Goal: Task Accomplishment & Management: Complete application form

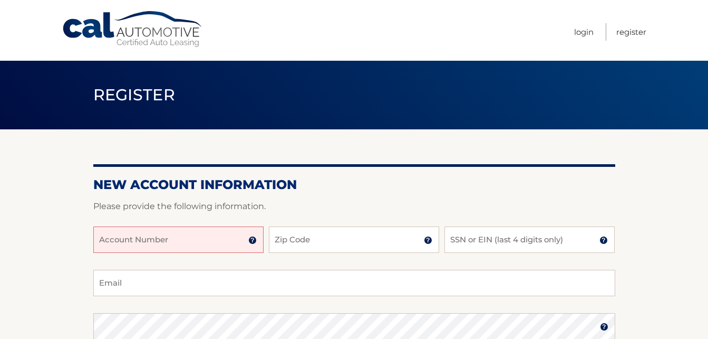
click at [202, 246] on input "Account Number" at bounding box center [178, 239] width 170 height 26
paste input "44456033081"
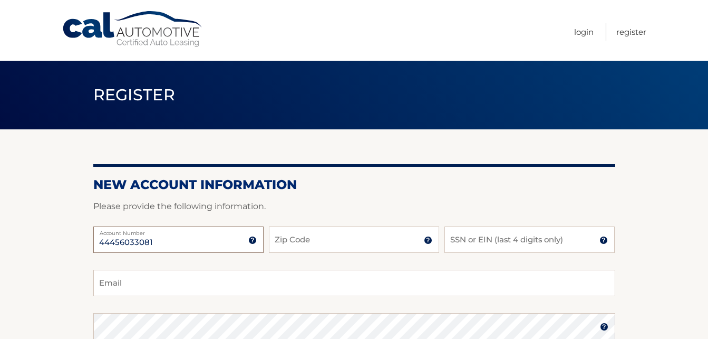
type input "44456033081"
click at [322, 236] on input "Zip Code" at bounding box center [354, 239] width 170 height 26
type input "14612"
click at [513, 243] on input "SSN or EIN (last 4 digits only)" at bounding box center [530, 239] width 170 height 26
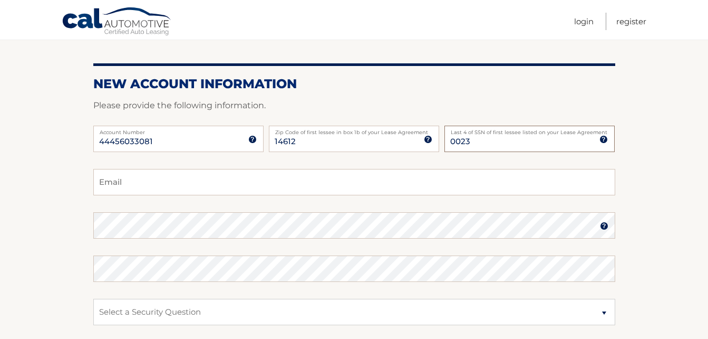
scroll to position [105, 0]
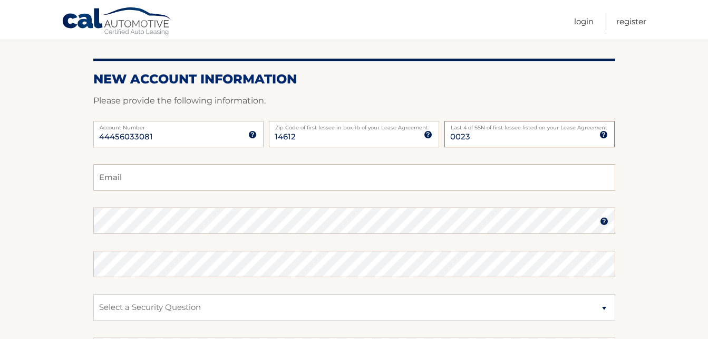
type input "0023"
click at [153, 172] on input "Email" at bounding box center [354, 177] width 522 height 26
type input "pronti9587@gmail.com"
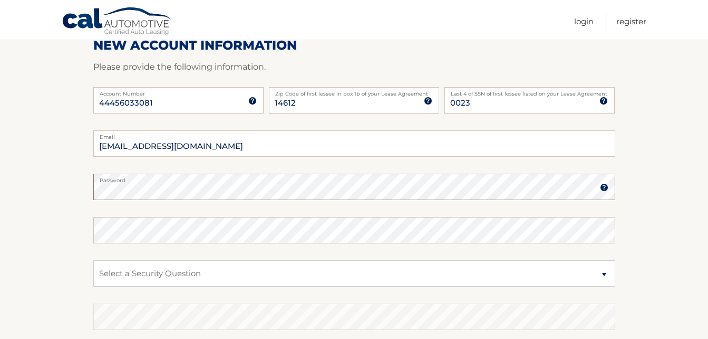
scroll to position [158, 0]
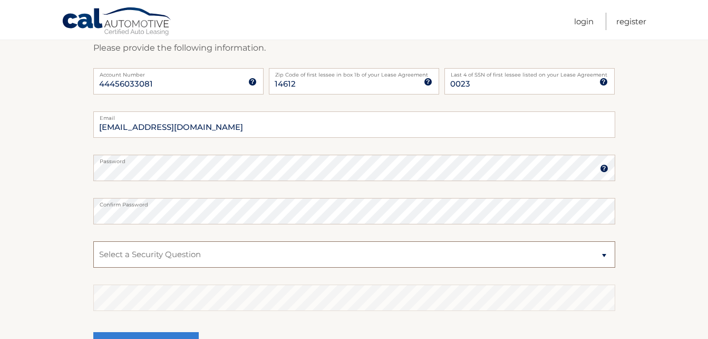
click at [605, 256] on select "Select a Security Question What was the name of your elementary school? What is…" at bounding box center [354, 254] width 522 height 26
select select "2"
click at [93, 241] on select "Select a Security Question What was the name of your elementary school? What is…" at bounding box center [354, 254] width 522 height 26
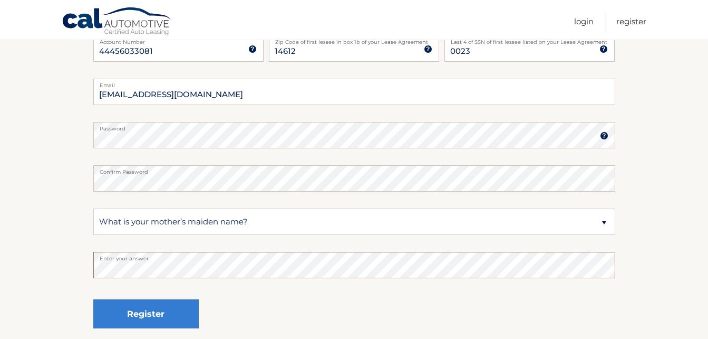
scroll to position [283, 0]
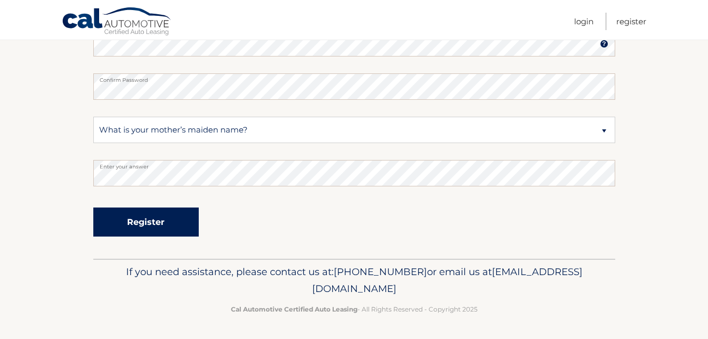
click at [164, 224] on button "Register" at bounding box center [145, 221] width 105 height 29
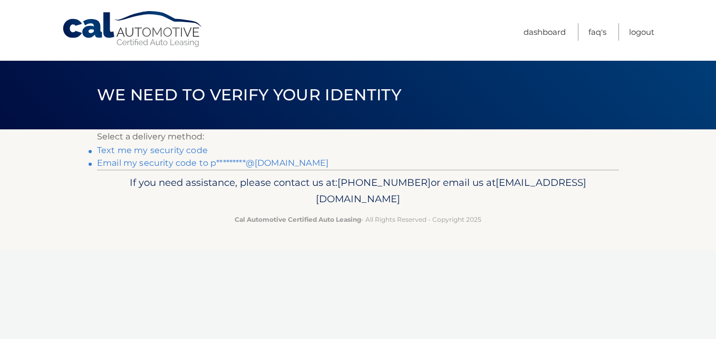
click at [163, 150] on link "Text me my security code" at bounding box center [152, 150] width 111 height 10
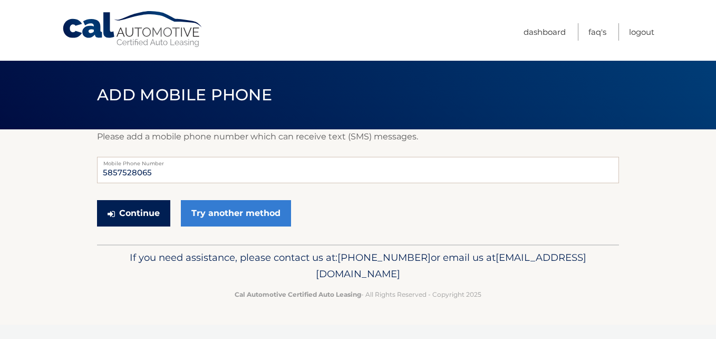
click at [137, 210] on button "Continue" at bounding box center [133, 213] width 73 height 26
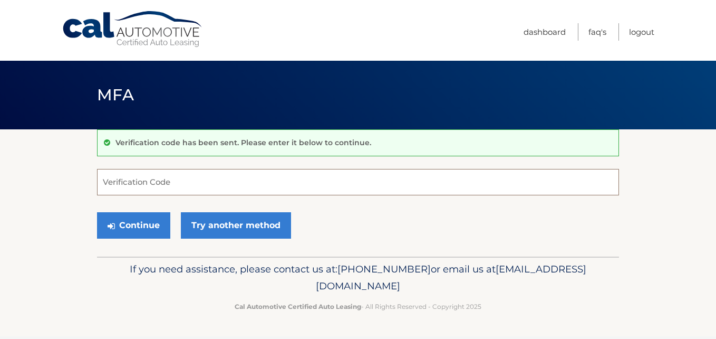
click at [152, 179] on input "Verification Code" at bounding box center [358, 182] width 522 height 26
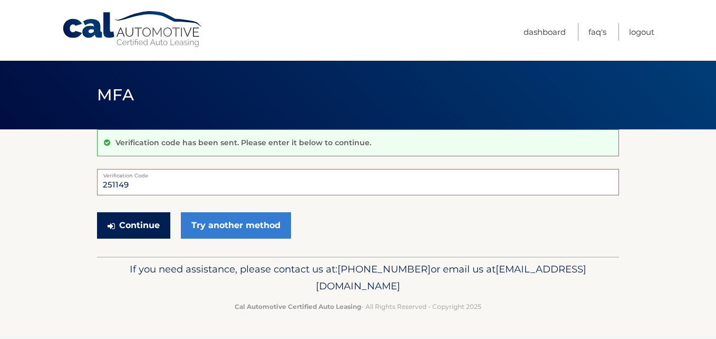
type input "251149"
click at [140, 224] on button "Continue" at bounding box center [133, 225] width 73 height 26
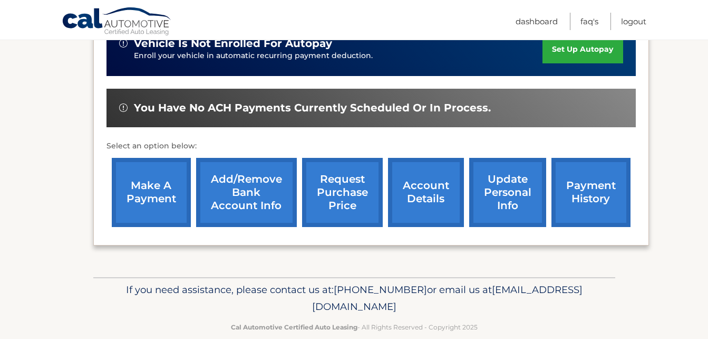
scroll to position [340, 0]
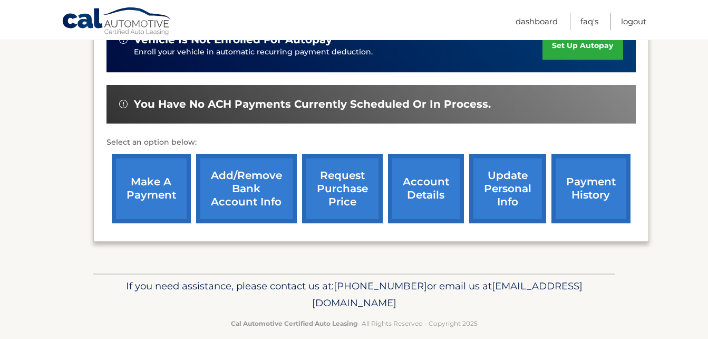
click at [143, 171] on link "make a payment" at bounding box center [151, 188] width 79 height 69
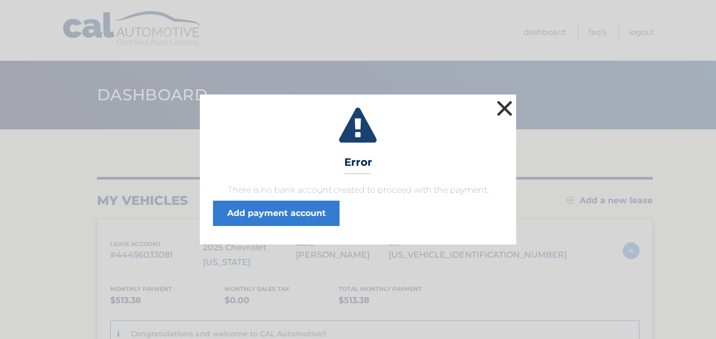
click at [500, 111] on button "×" at bounding box center [504, 108] width 21 height 21
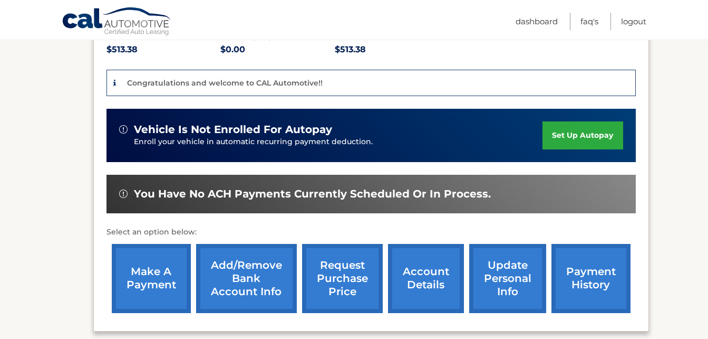
scroll to position [316, 0]
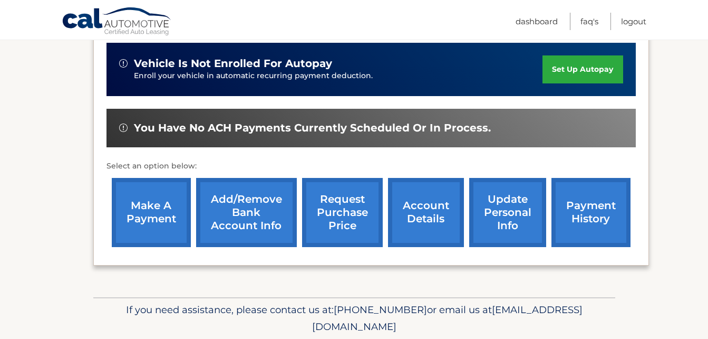
click at [67, 190] on section "You are registered for this site, but you haven't enrolled in online payments. …" at bounding box center [354, 55] width 708 height 484
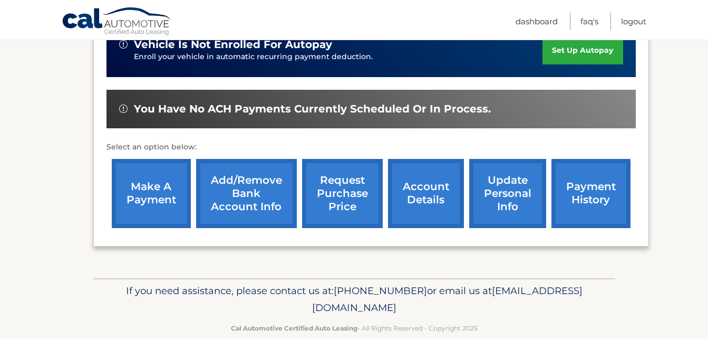
scroll to position [340, 0]
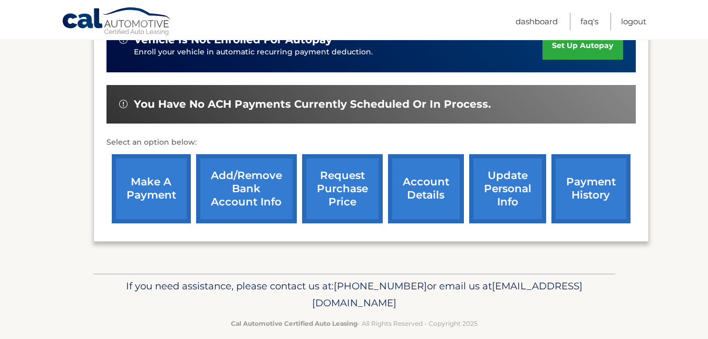
click at [240, 165] on link "Add/Remove bank account info" at bounding box center [246, 188] width 101 height 69
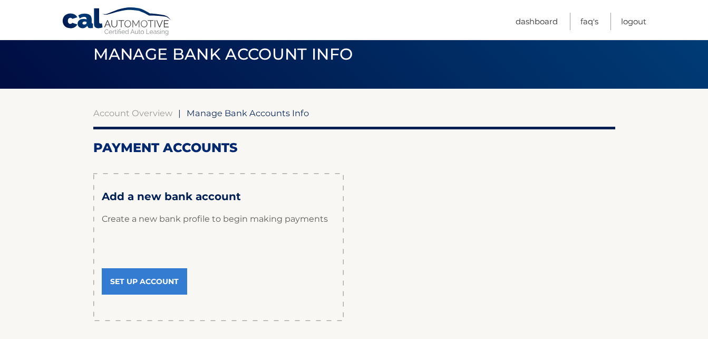
scroll to position [124, 0]
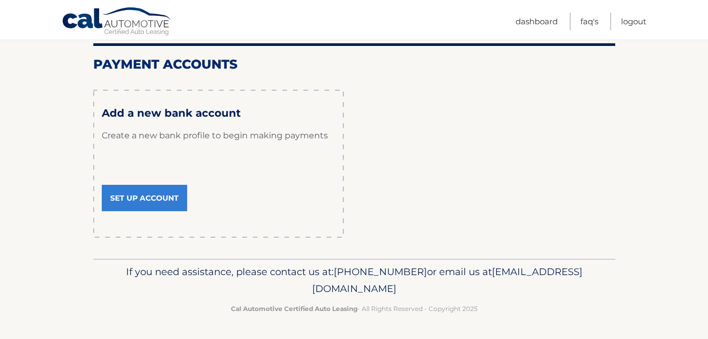
click at [145, 195] on link "Set Up Account" at bounding box center [144, 198] width 85 height 26
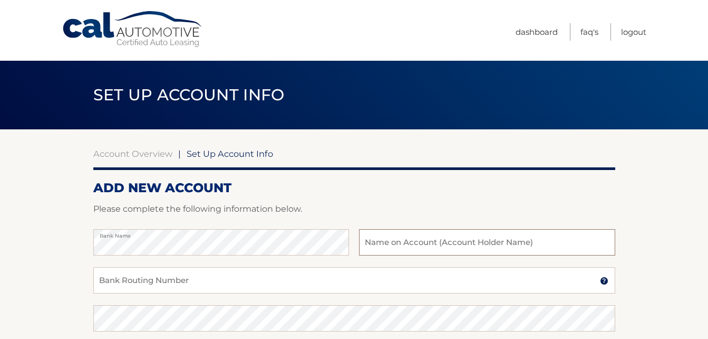
click at [442, 247] on input "text" at bounding box center [487, 242] width 256 height 26
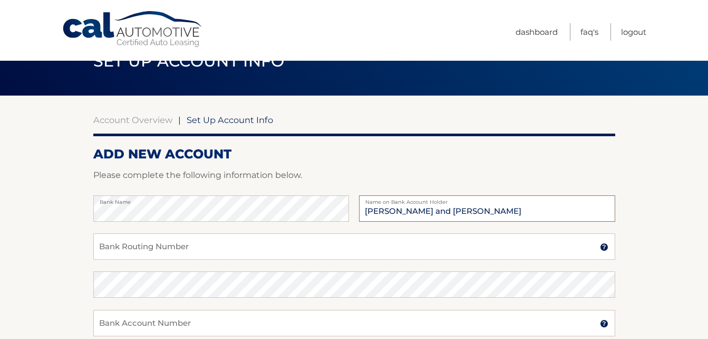
scroll to position [53, 0]
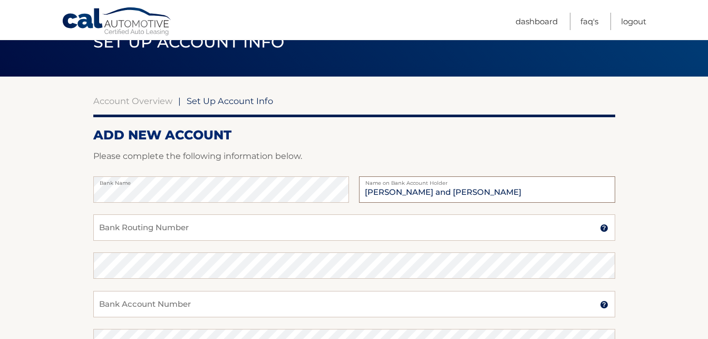
type input "[PERSON_NAME] and [PERSON_NAME]"
click at [151, 230] on input "Bank Routing Number" at bounding box center [354, 227] width 522 height 26
type input "322278073"
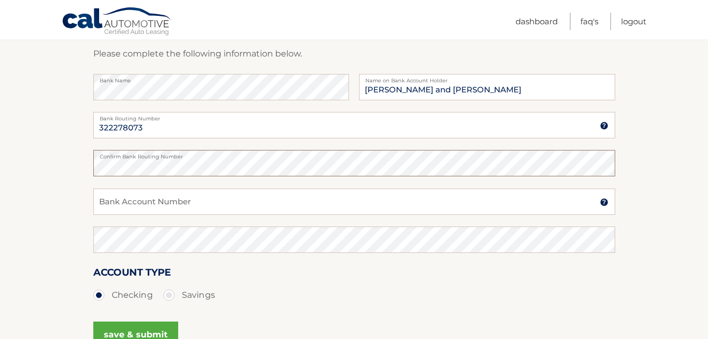
scroll to position [158, 0]
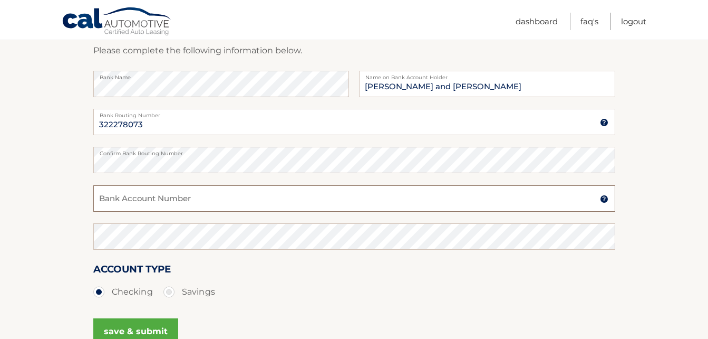
click at [182, 197] on input "Bank Account Number" at bounding box center [354, 198] width 522 height 26
type input "10300002114143"
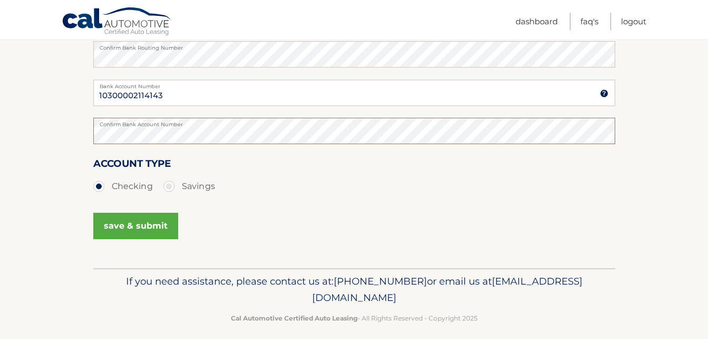
scroll to position [273, 0]
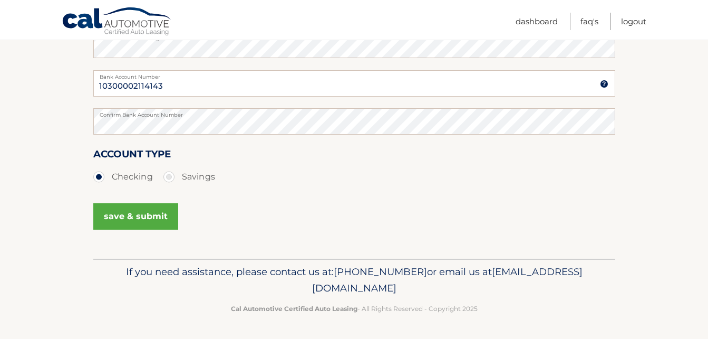
click at [137, 217] on button "save & submit" at bounding box center [135, 216] width 85 height 26
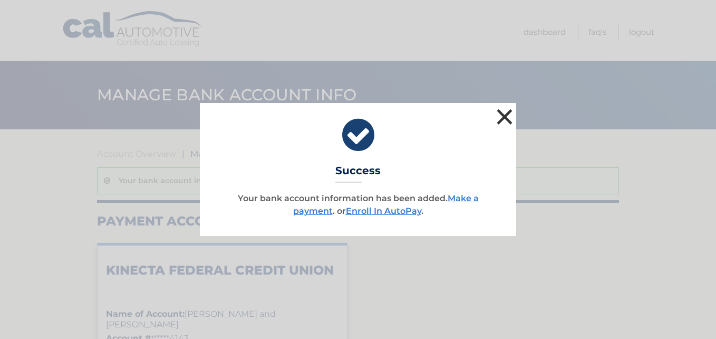
click at [505, 112] on button "×" at bounding box center [504, 116] width 21 height 21
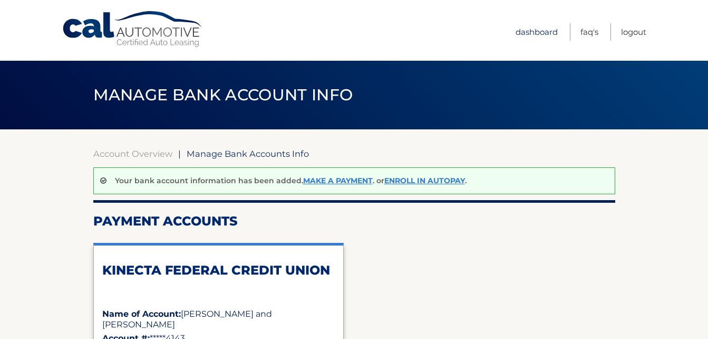
click at [530, 32] on link "Dashboard" at bounding box center [537, 31] width 42 height 17
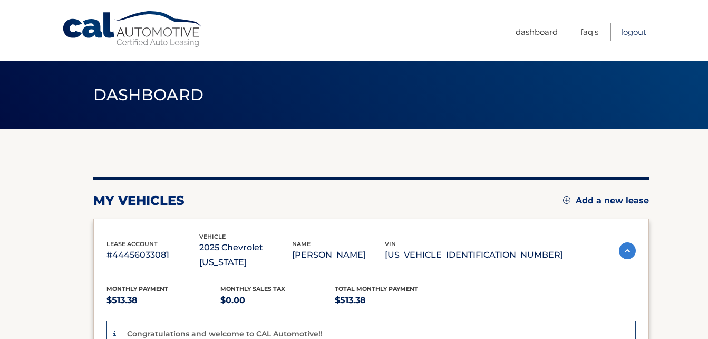
click at [628, 33] on link "Logout" at bounding box center [633, 31] width 25 height 17
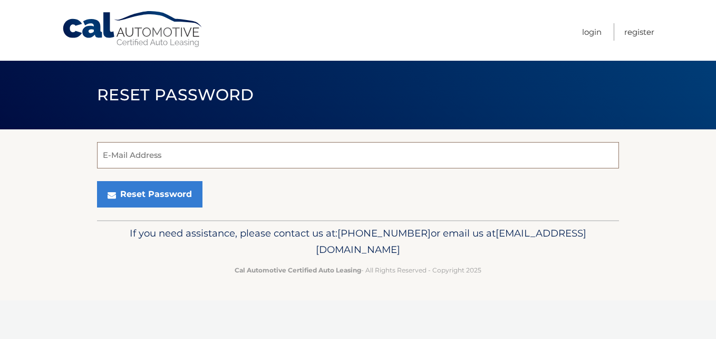
click at [168, 157] on input "E-Mail Address" at bounding box center [358, 155] width 522 height 26
type input "pronti9587@gmail.com"
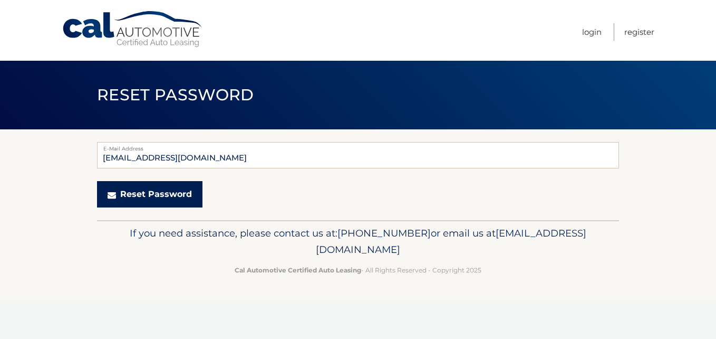
click at [140, 198] on button "Reset Password" at bounding box center [149, 194] width 105 height 26
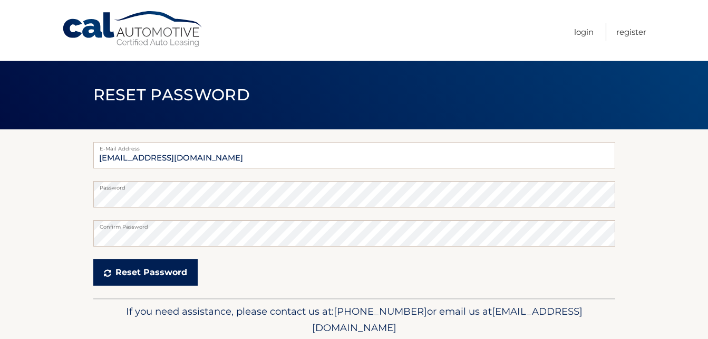
click at [129, 273] on button "Reset Password" at bounding box center [145, 272] width 104 height 26
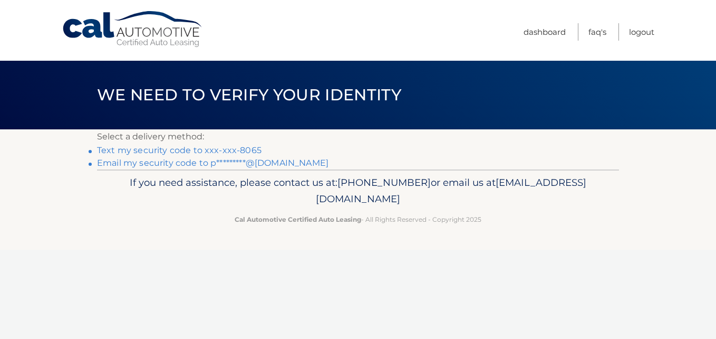
click at [198, 150] on link "Text my security code to xxx-xxx-8065" at bounding box center [179, 150] width 165 height 10
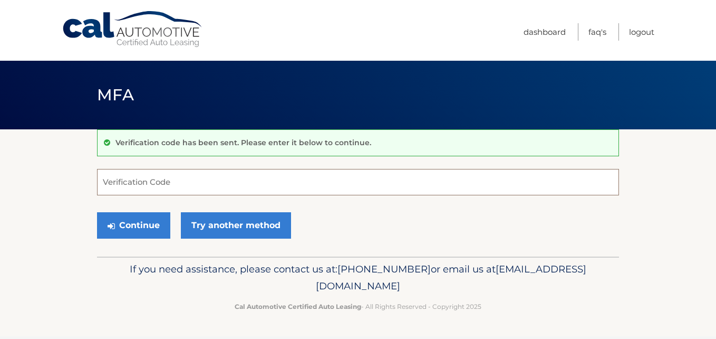
click at [144, 182] on input "Verification Code" at bounding box center [358, 182] width 522 height 26
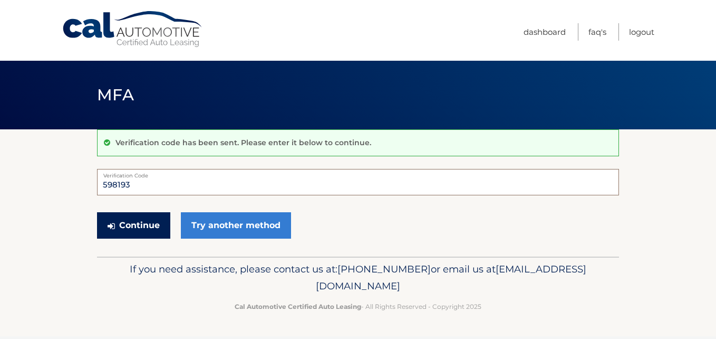
type input "598193"
click at [149, 227] on button "Continue" at bounding box center [133, 225] width 73 height 26
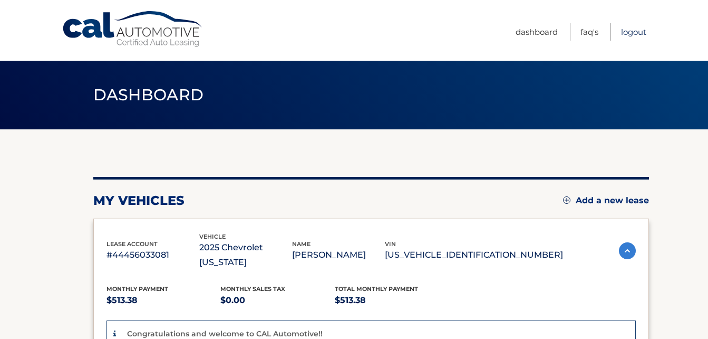
click at [635, 27] on link "Logout" at bounding box center [633, 31] width 25 height 17
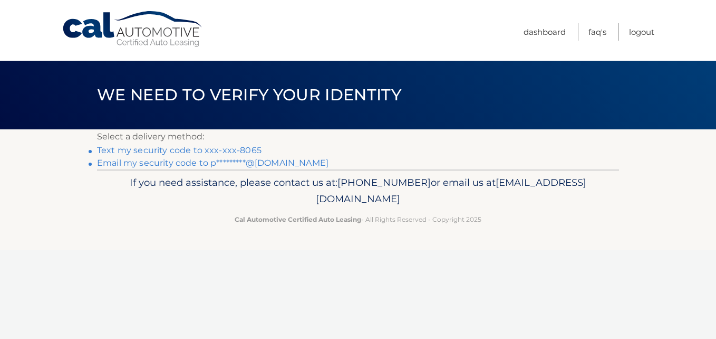
click at [197, 148] on link "Text my security code to xxx-xxx-8065" at bounding box center [179, 150] width 165 height 10
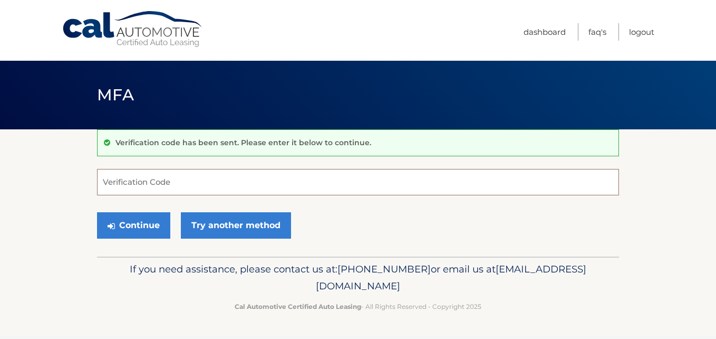
click at [178, 183] on input "Verification Code" at bounding box center [358, 182] width 522 height 26
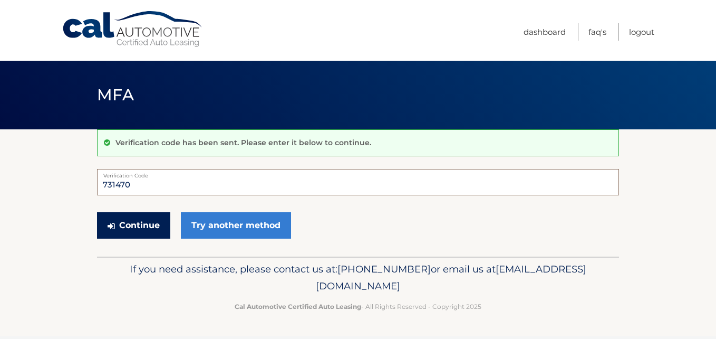
type input "731470"
click at [145, 223] on button "Continue" at bounding box center [133, 225] width 73 height 26
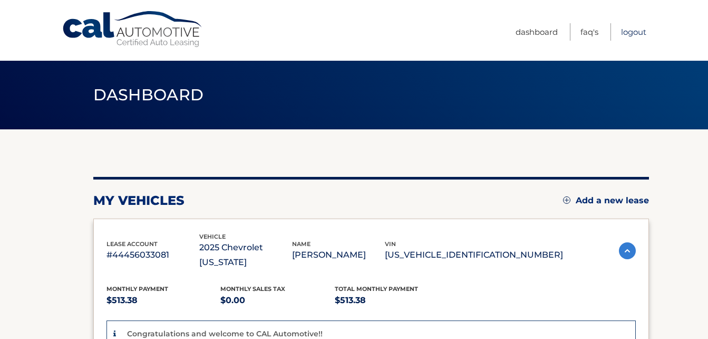
click at [634, 32] on link "Logout" at bounding box center [633, 31] width 25 height 17
